Goal: Complete application form

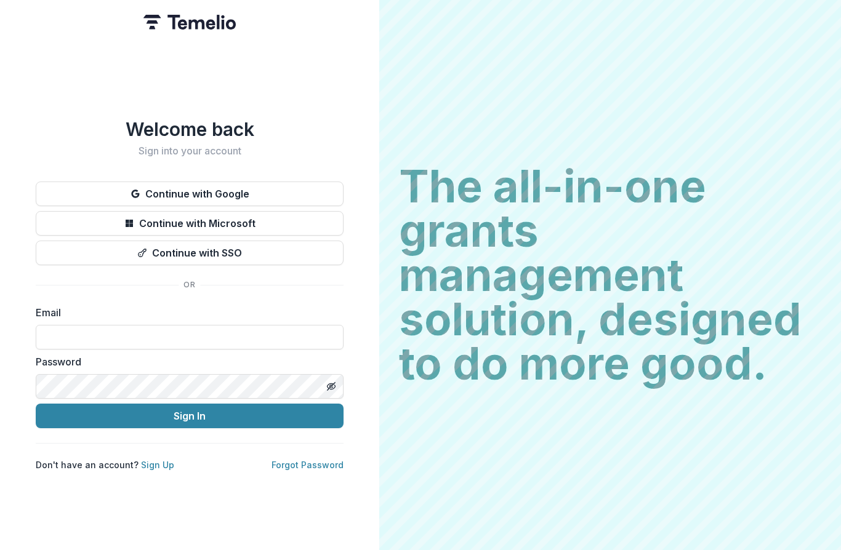
scroll to position [167, 0]
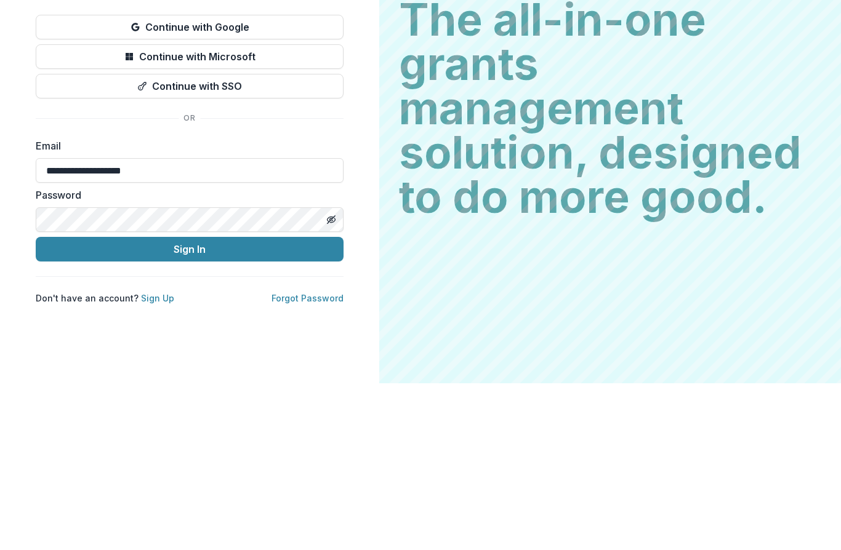
click at [190, 404] on button "Sign In" at bounding box center [190, 416] width 308 height 25
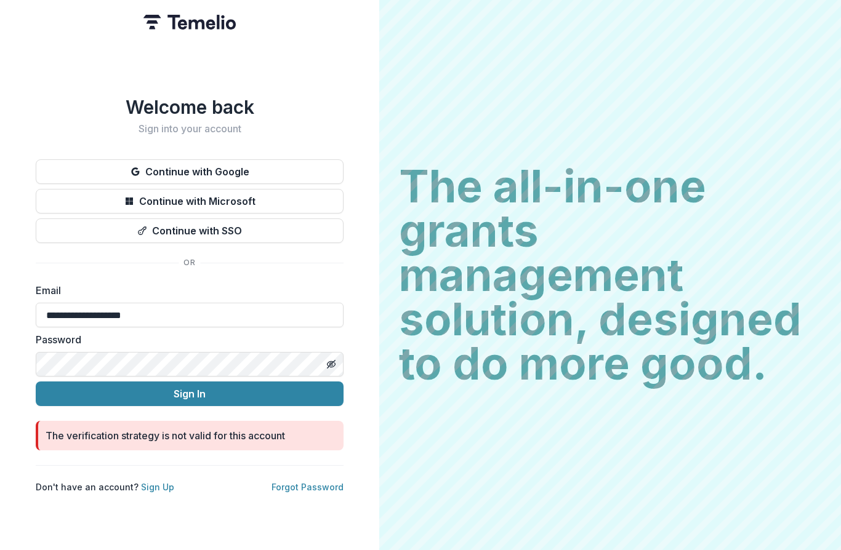
click at [143, 388] on button "Sign In" at bounding box center [190, 394] width 308 height 25
click at [329, 367] on button "Toggle password visibility" at bounding box center [331, 365] width 20 height 20
click at [180, 385] on button "Sign In" at bounding box center [190, 394] width 308 height 25
click at [113, 162] on button "Continue with Google" at bounding box center [190, 171] width 308 height 25
click at [161, 315] on input "**********" at bounding box center [190, 315] width 308 height 25
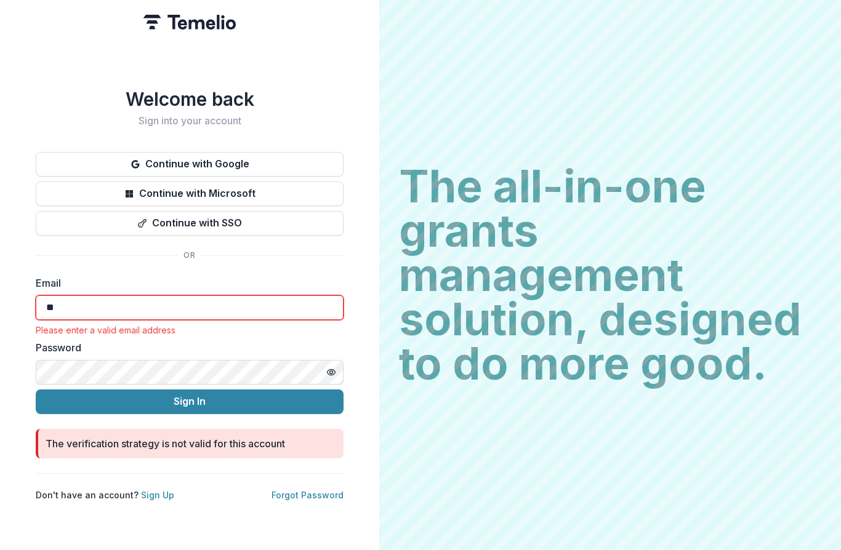
type input "*"
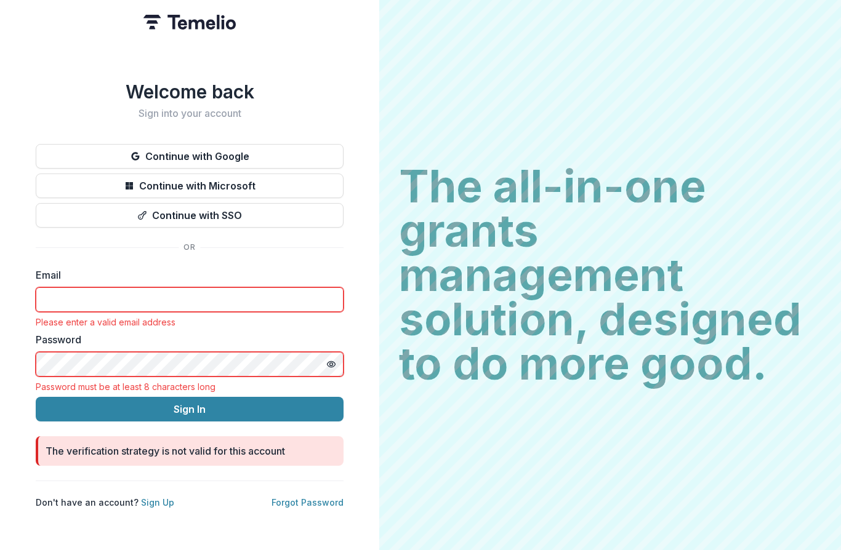
click at [162, 150] on button "Continue with Google" at bounding box center [190, 156] width 308 height 25
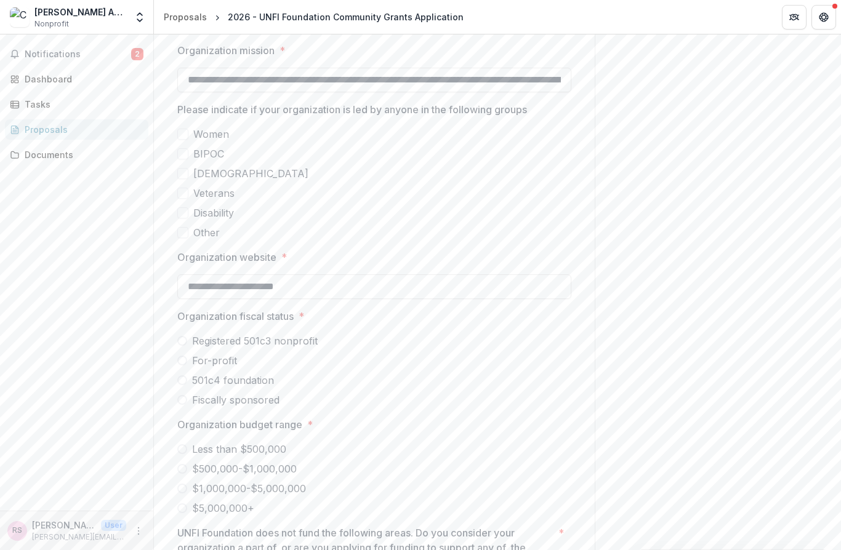
scroll to position [1013, 0]
click at [185, 129] on span at bounding box center [182, 132] width 11 height 11
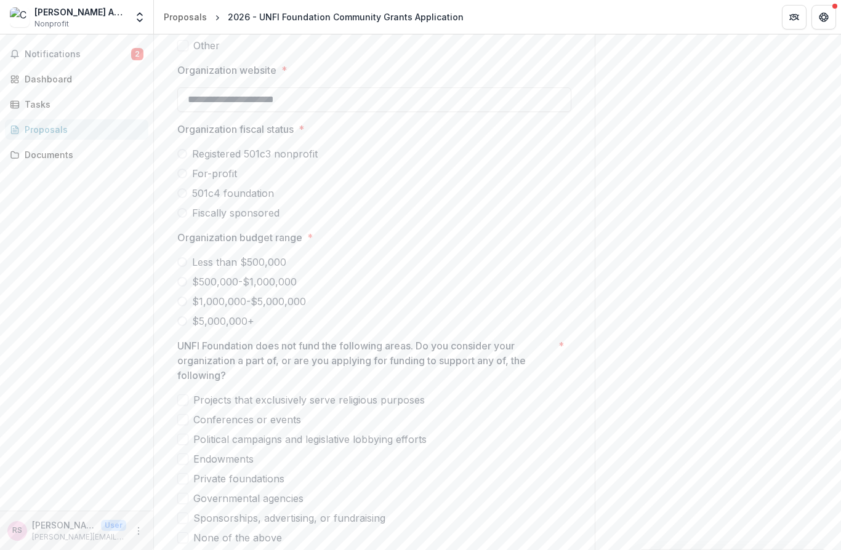
scroll to position [1200, 0]
click at [179, 213] on span at bounding box center [182, 212] width 10 height 10
click at [181, 300] on span at bounding box center [182, 301] width 10 height 10
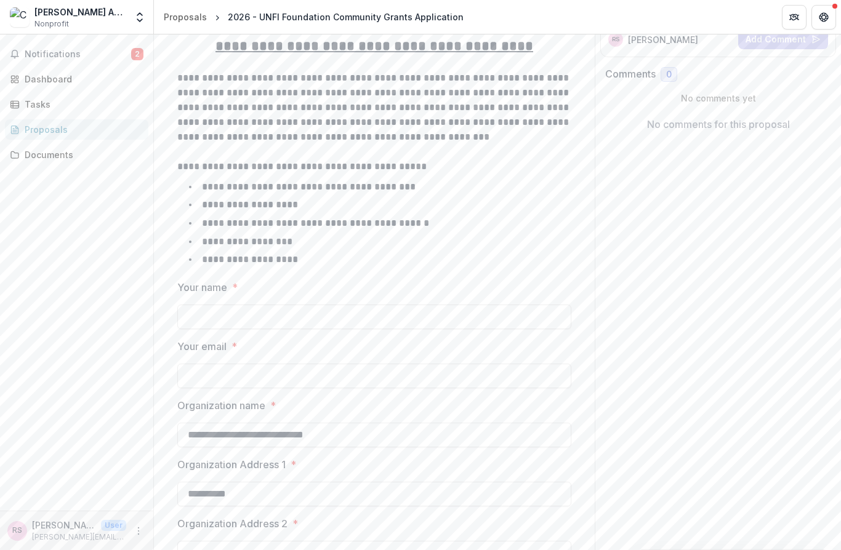
scroll to position [193, 0]
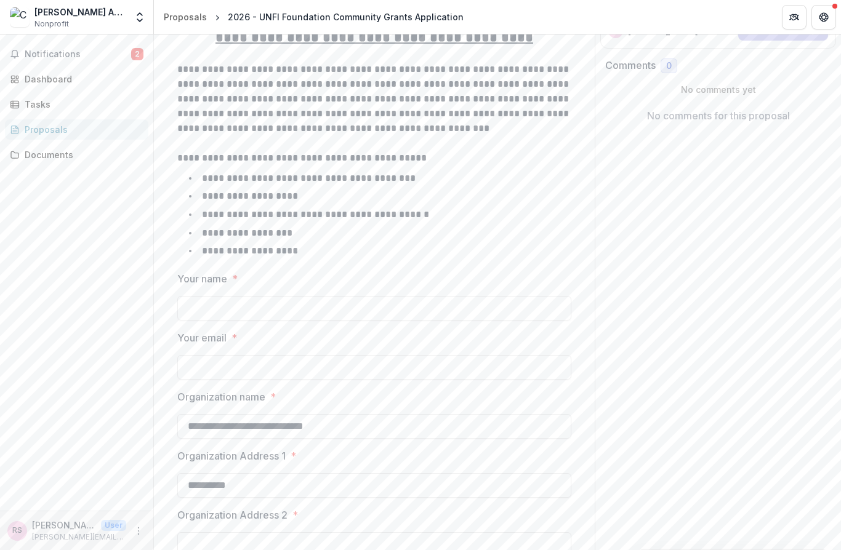
click at [191, 308] on input "Your name *" at bounding box center [374, 308] width 394 height 25
type input "**********"
click at [188, 359] on input "Your email *" at bounding box center [374, 367] width 394 height 25
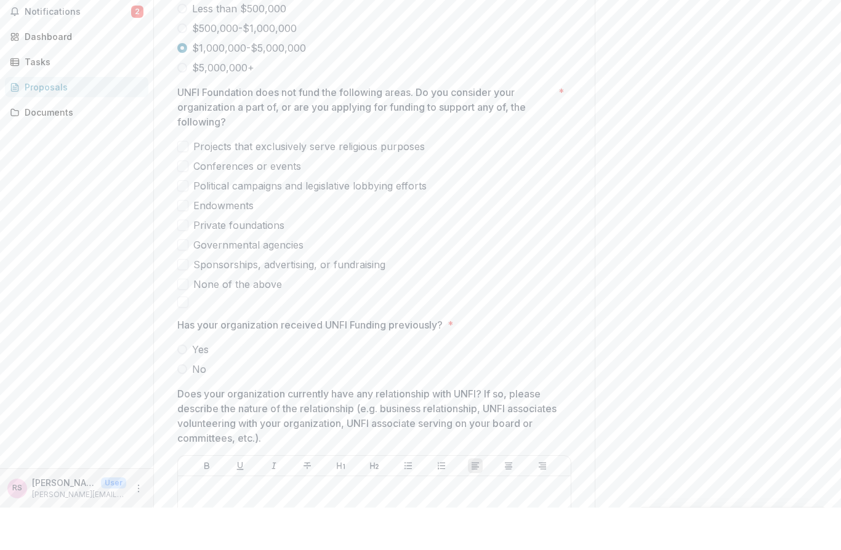
scroll to position [1412, 0]
type input "**********"
click at [181, 320] on span at bounding box center [182, 325] width 11 height 11
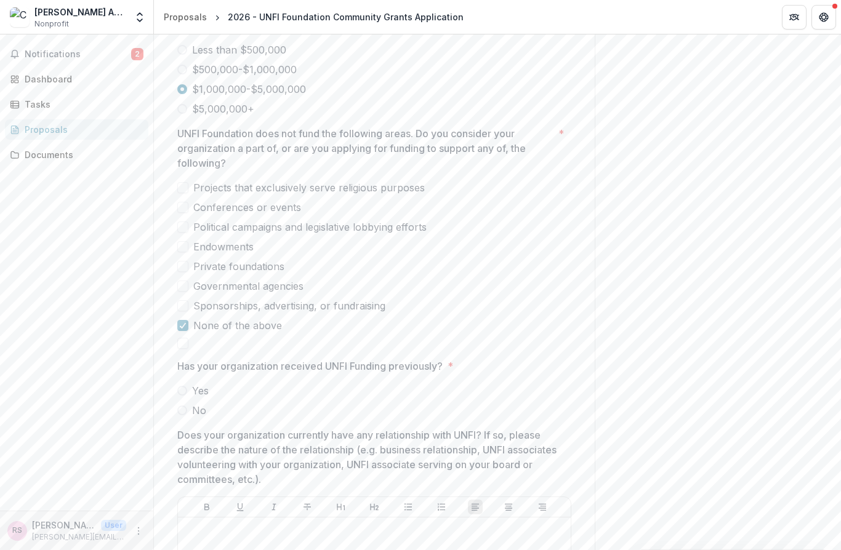
click at [179, 388] on span at bounding box center [182, 391] width 10 height 10
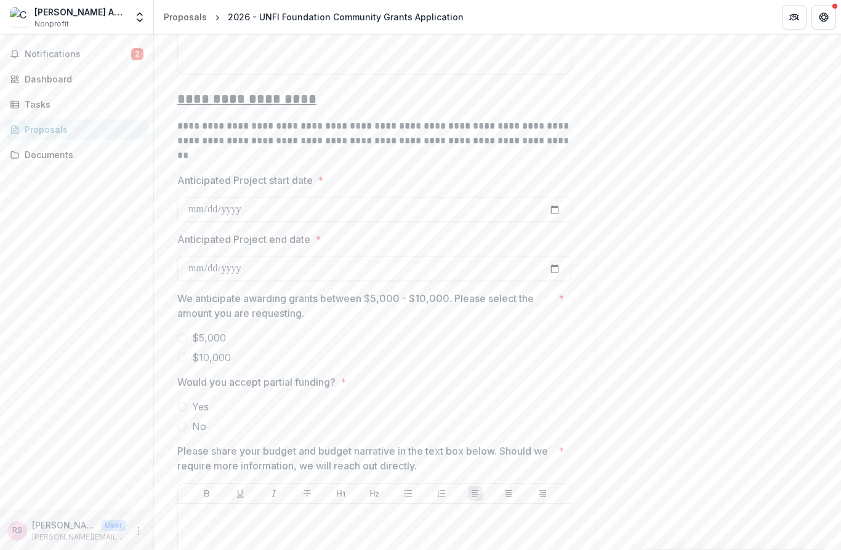
scroll to position [4405, 0]
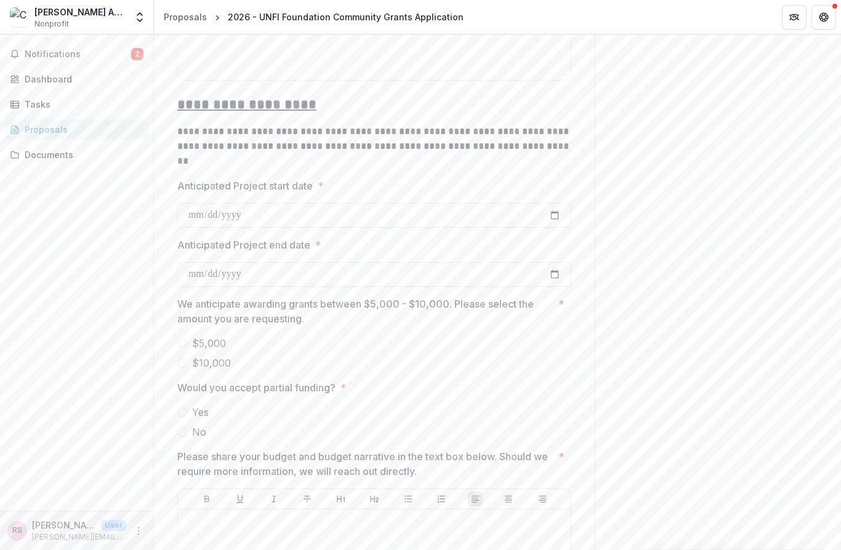
click at [178, 358] on span at bounding box center [182, 363] width 10 height 10
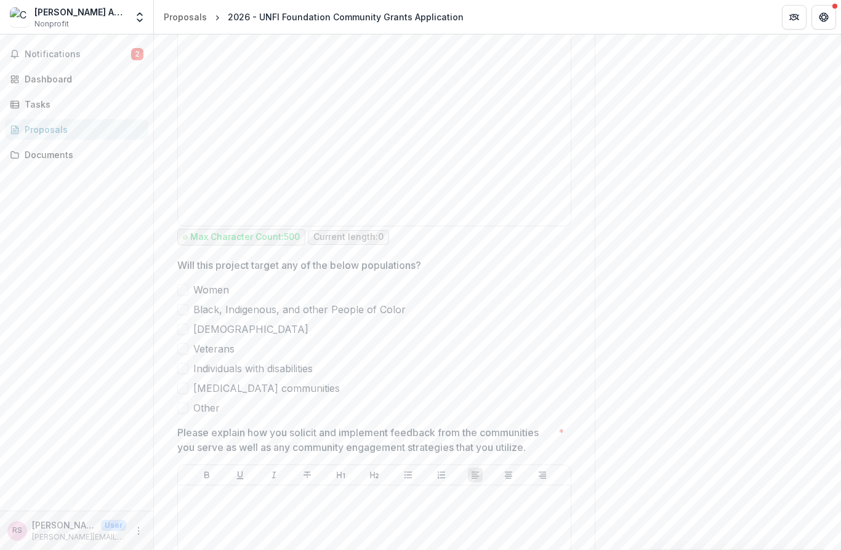
scroll to position [3295, 0]
click at [182, 383] on span at bounding box center [182, 387] width 11 height 11
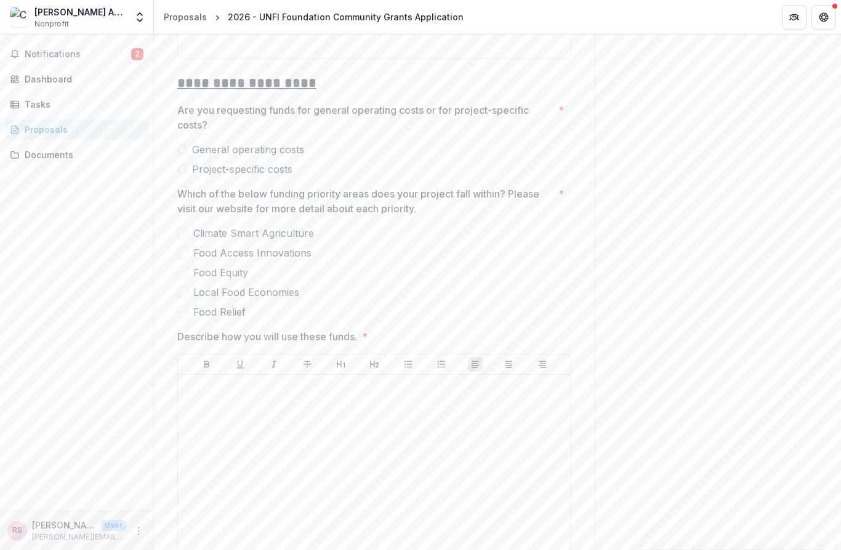
scroll to position [2114, 0]
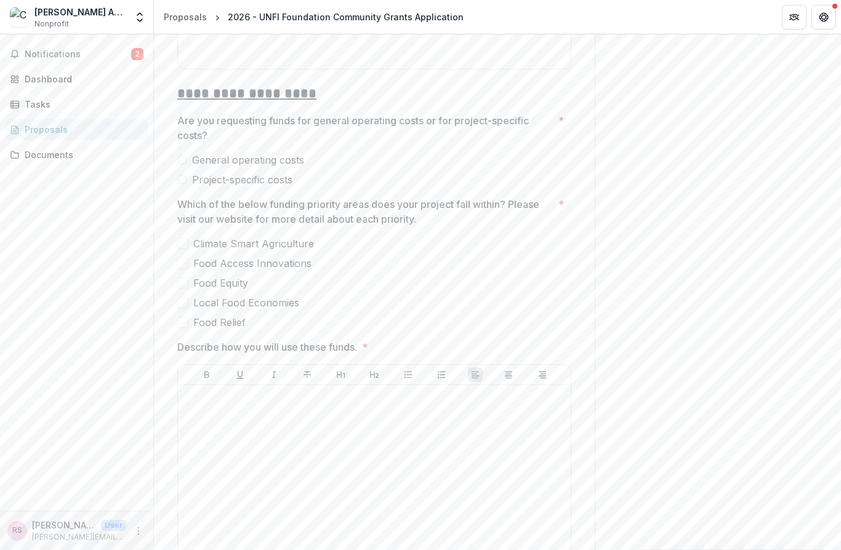
click at [178, 284] on span at bounding box center [182, 283] width 11 height 11
click at [179, 308] on label "Local Food Economies" at bounding box center [374, 302] width 394 height 15
click at [180, 262] on span at bounding box center [182, 263] width 11 height 11
click at [186, 160] on span at bounding box center [182, 160] width 10 height 10
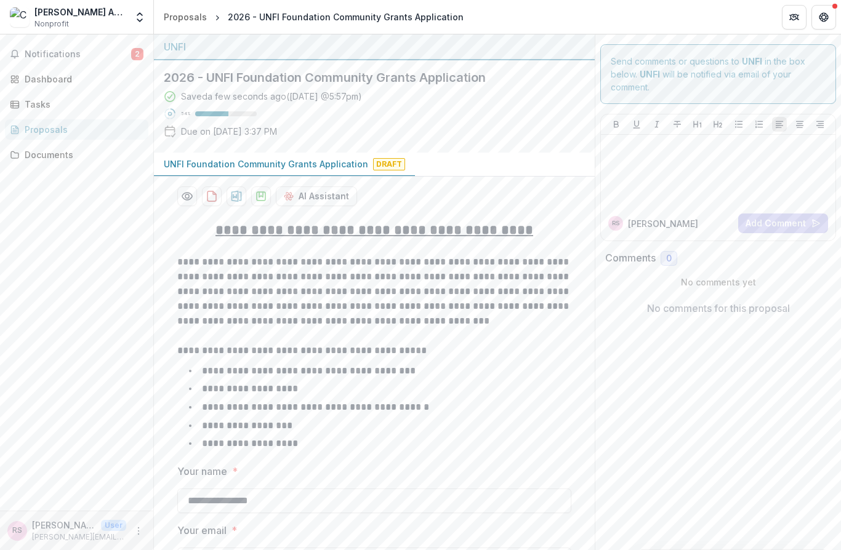
scroll to position [0, 0]
